Goal: Information Seeking & Learning: Learn about a topic

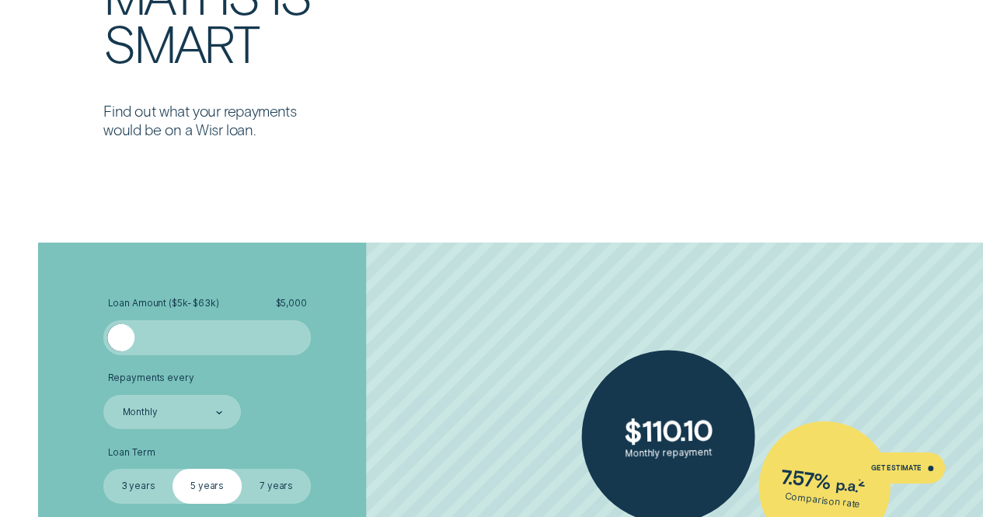
scroll to position [2254, 0]
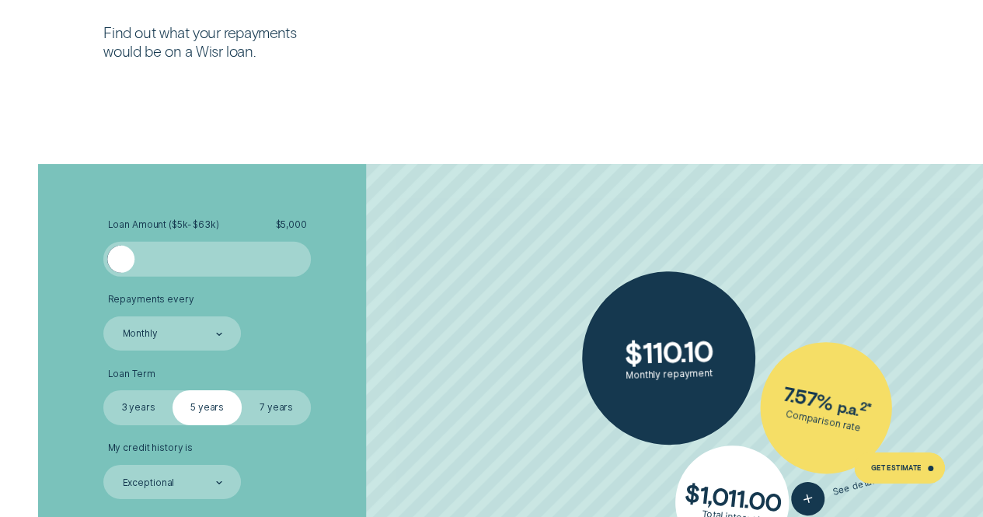
click at [185, 253] on div at bounding box center [207, 260] width 173 height 28
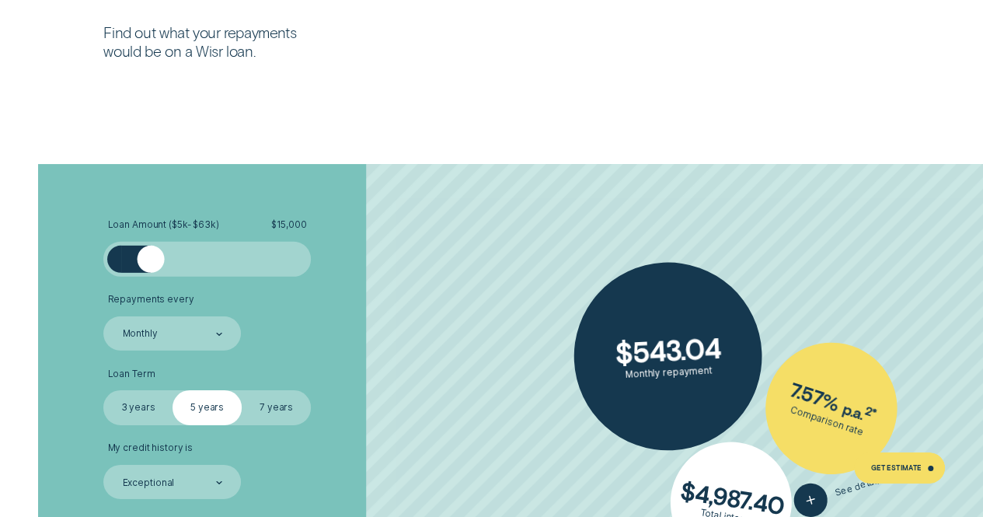
drag, startPoint x: 184, startPoint y: 261, endPoint x: 150, endPoint y: 265, distance: 34.4
click at [150, 265] on div at bounding box center [151, 260] width 28 height 28
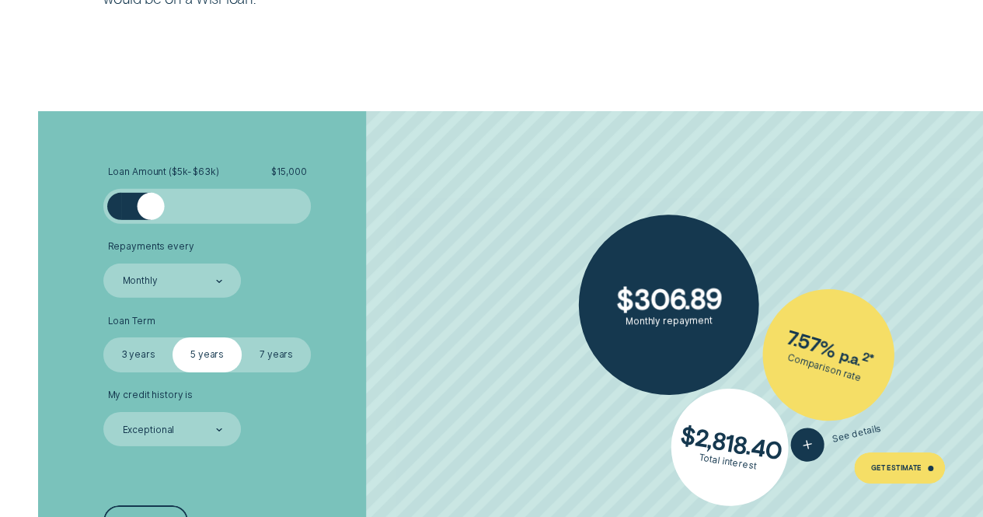
scroll to position [2331, 0]
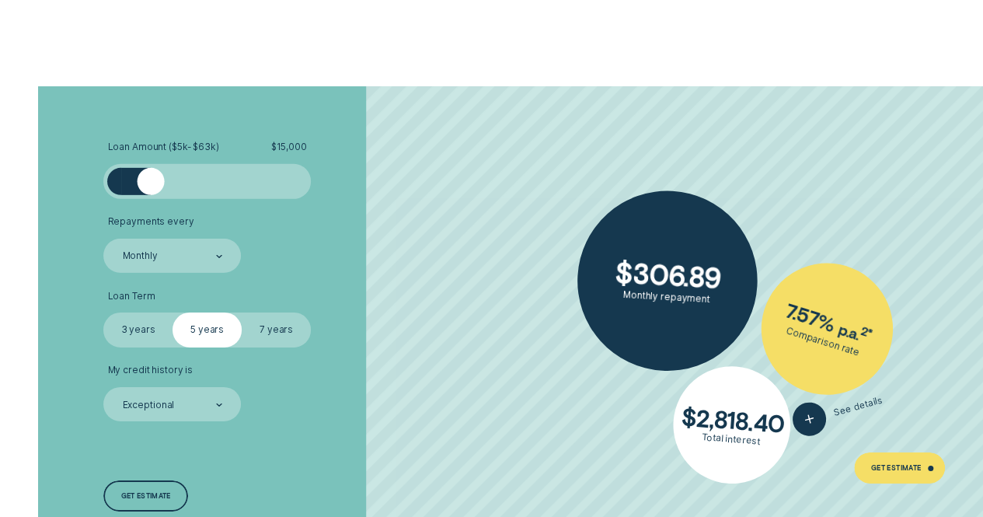
click at [154, 333] on label "3 years" at bounding box center [137, 329] width 69 height 34
click at [103, 312] on input "3 years" at bounding box center [103, 312] width 0 height 0
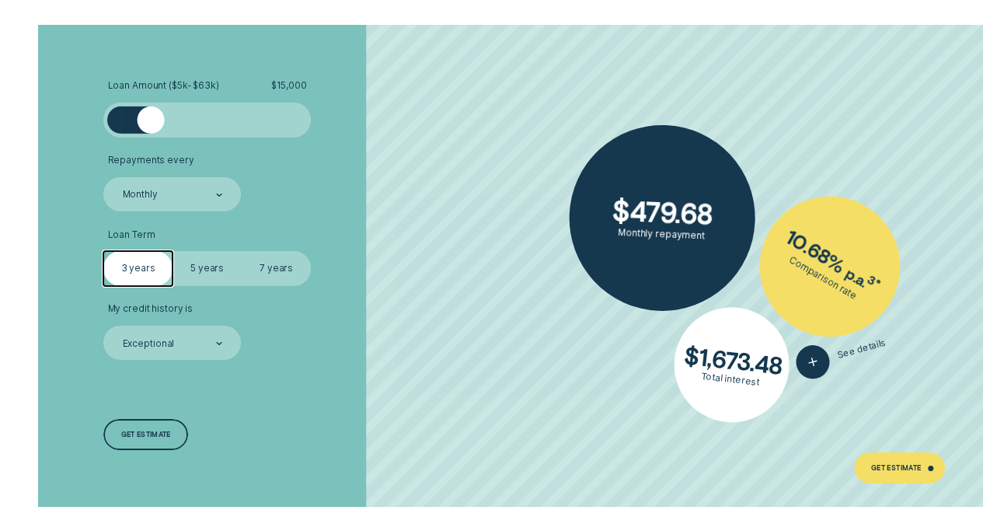
scroll to position [2487, 0]
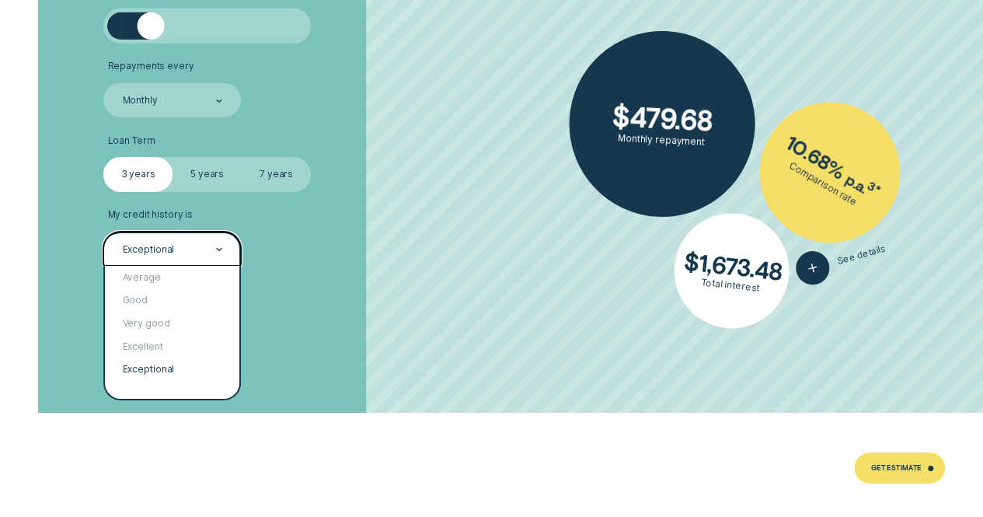
click at [221, 245] on div at bounding box center [219, 249] width 6 height 33
click at [185, 315] on div "Very good" at bounding box center [172, 323] width 134 height 23
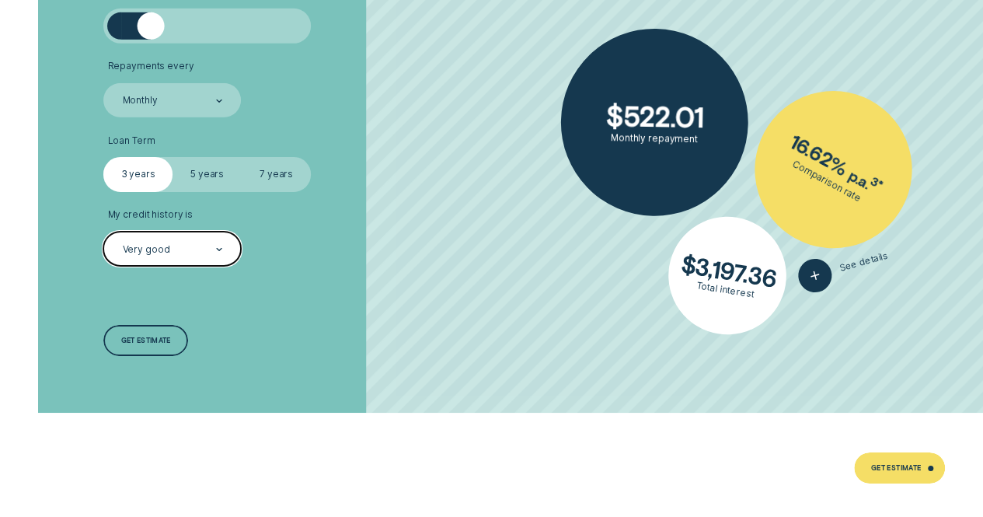
scroll to position [2409, 0]
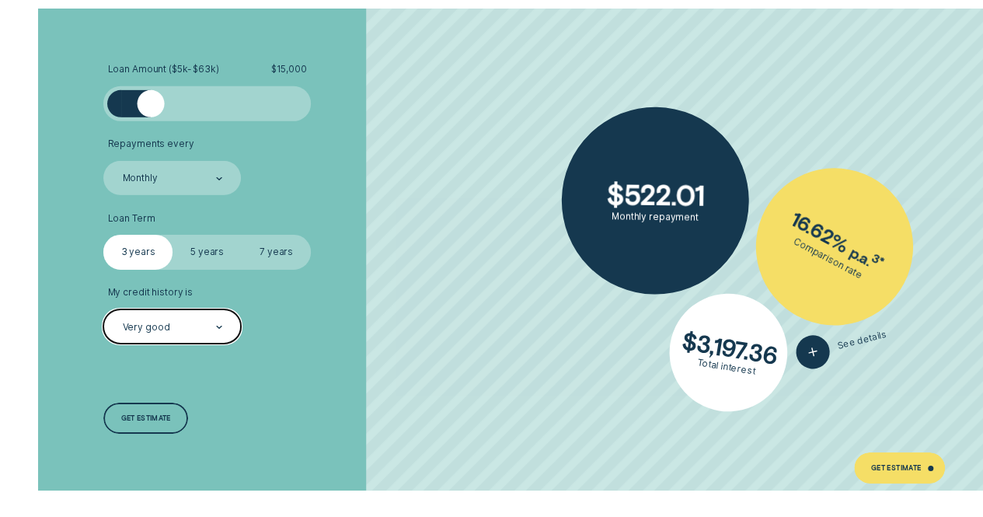
click at [210, 326] on div "Very good" at bounding box center [172, 327] width 102 height 14
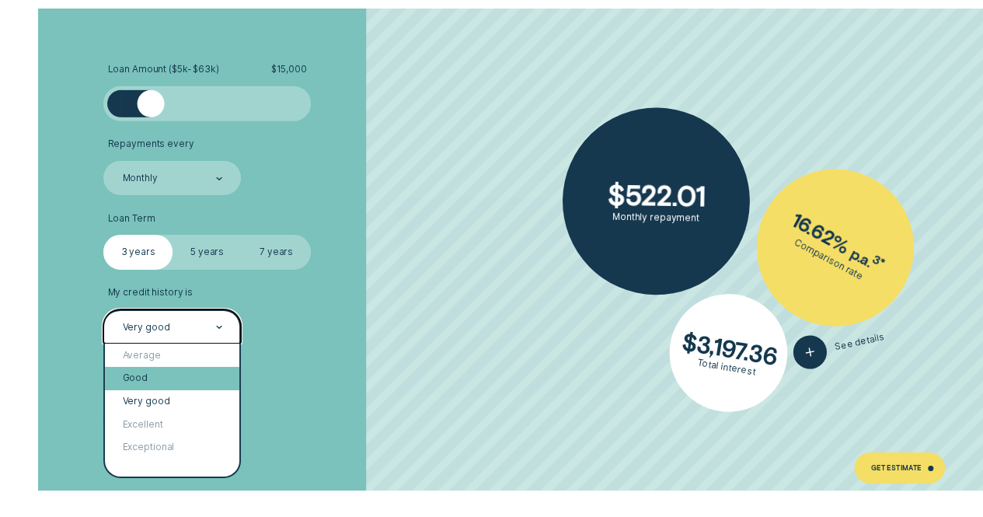
click at [181, 374] on div "Good" at bounding box center [172, 378] width 134 height 23
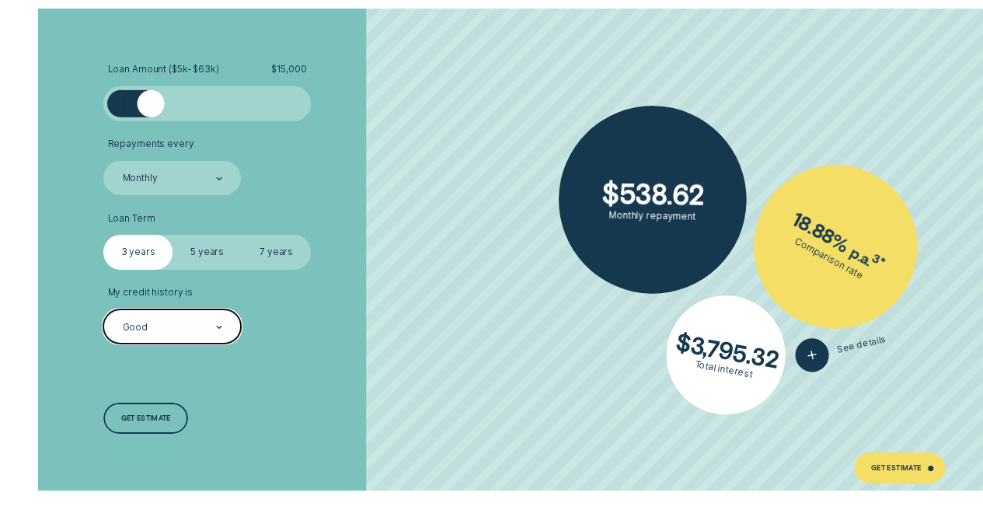
click at [218, 316] on div at bounding box center [219, 327] width 6 height 33
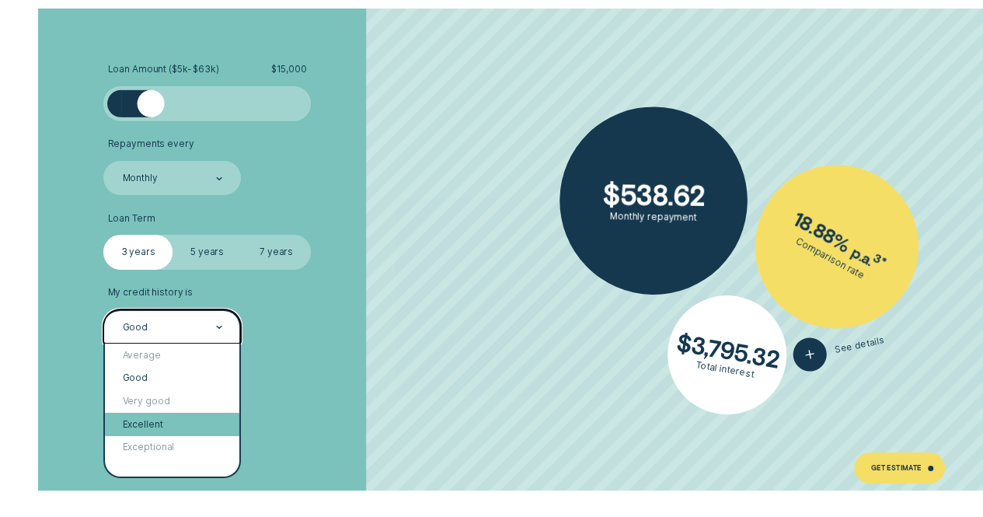
click at [168, 427] on div "Excellent" at bounding box center [172, 424] width 134 height 23
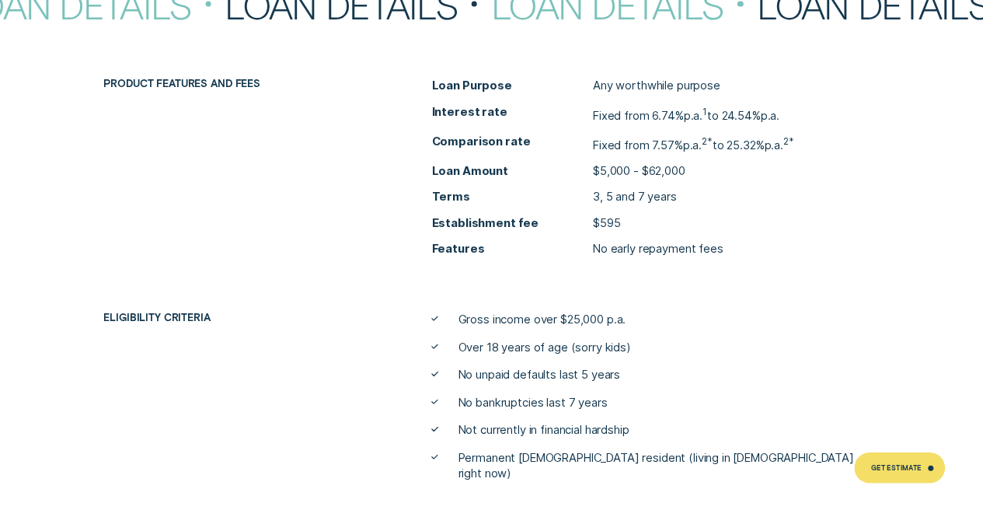
scroll to position [4663, 0]
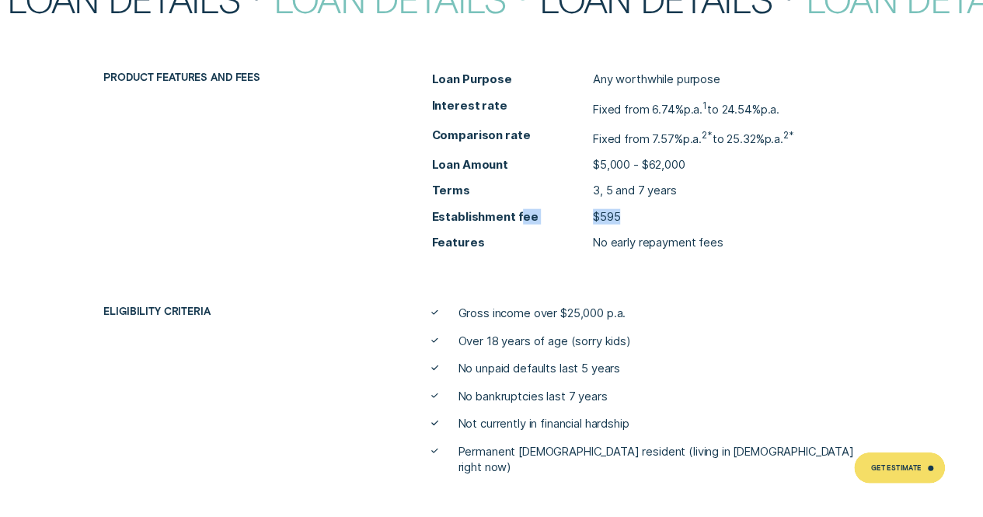
drag, startPoint x: 623, startPoint y: 215, endPoint x: 516, endPoint y: 204, distance: 107.9
click at [516, 204] on ul "Loan Purpose Any worthwhile purpose Interest rate Fixed from 6.74% p.a. 1 to 24…" at bounding box center [655, 160] width 448 height 179
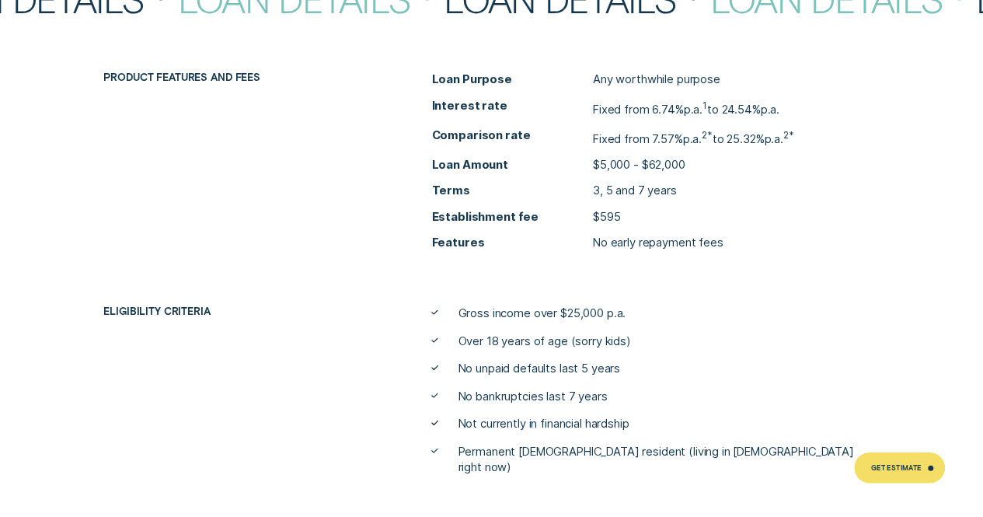
click at [396, 197] on div "Product features and fees Loan Purpose Any worthwhile purpose Interest rate Fix…" at bounding box center [491, 160] width 919 height 179
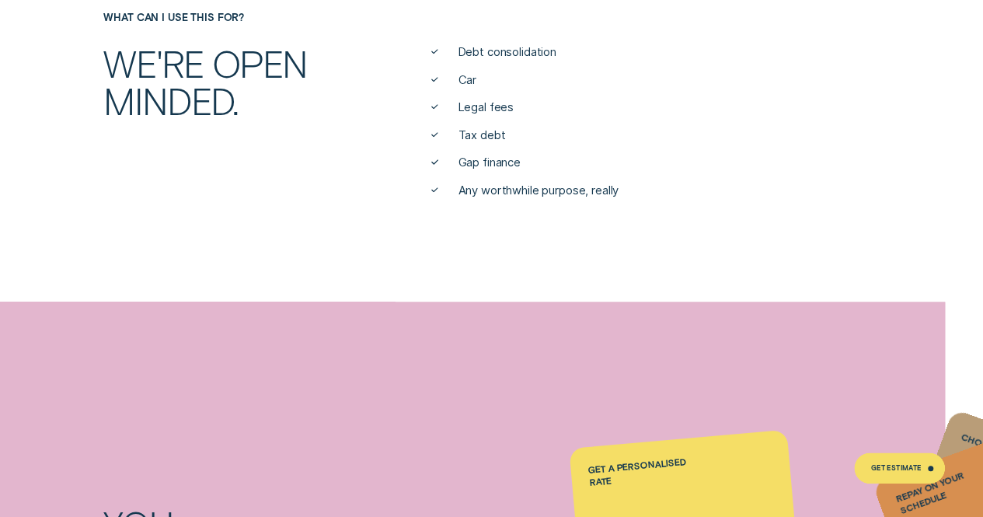
scroll to position [389, 0]
